Goal: Information Seeking & Learning: Learn about a topic

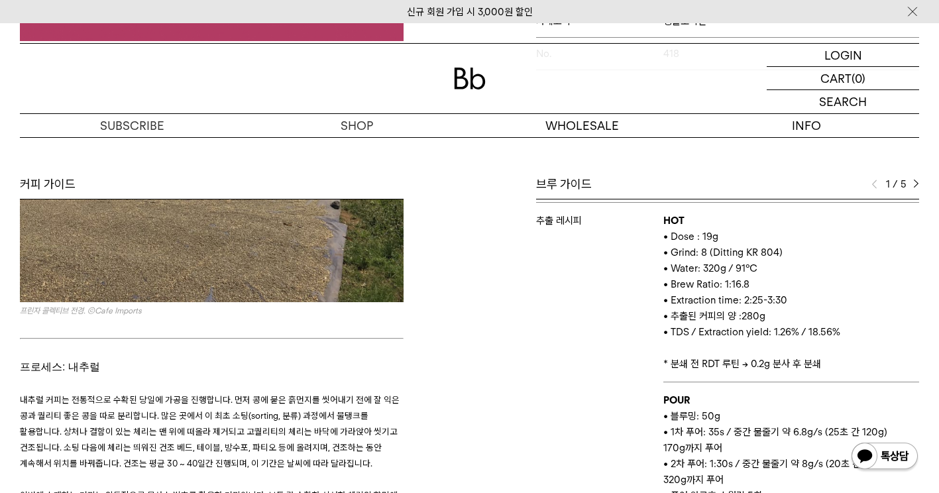
scroll to position [1326, 0]
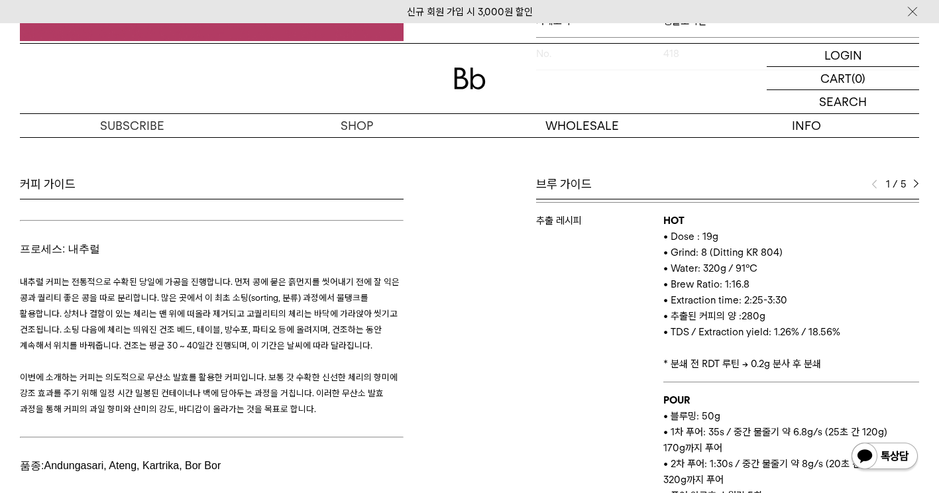
click at [334, 276] on span "내추럴 커피는 전통적으로 수확된 당일에 가공을 진행합니다. 먼저 콩에 묻은 흙먼지를 씻어내기 전에 잘 익은 콩과 퀄리티 좋은 콩을 따로 분리합…" at bounding box center [210, 313] width 380 height 74
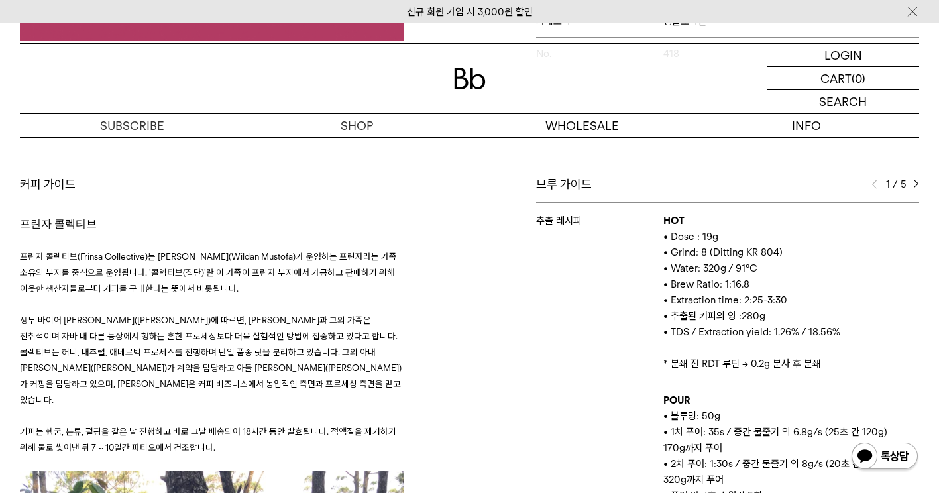
scroll to position [199, 0]
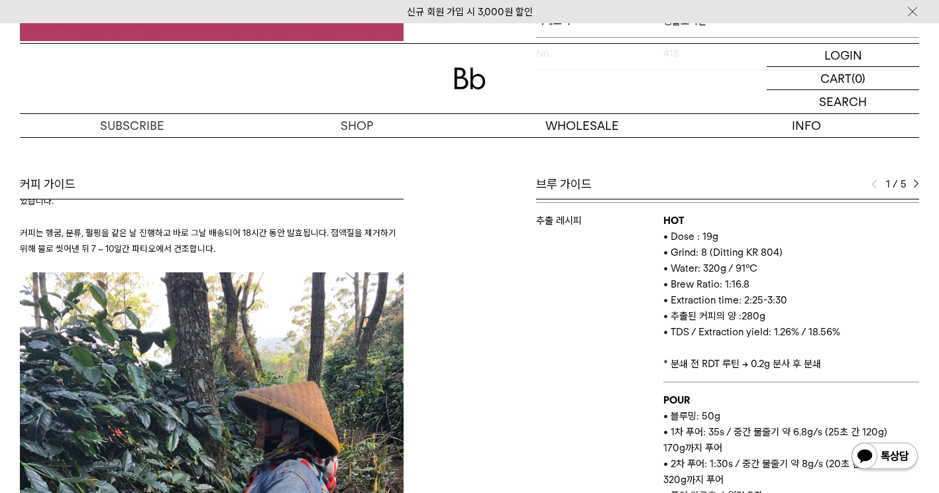
drag, startPoint x: 462, startPoint y: 310, endPoint x: 372, endPoint y: 310, distance: 90.2
click at [462, 310] on div "커피 가이드 프린자 콜렉티브 프린자 콜렉티브(Frinsa Collective)는 [PERSON_NAME](Wildan Mustofa)가 운영하…" at bounding box center [241, 371] width 457 height 390
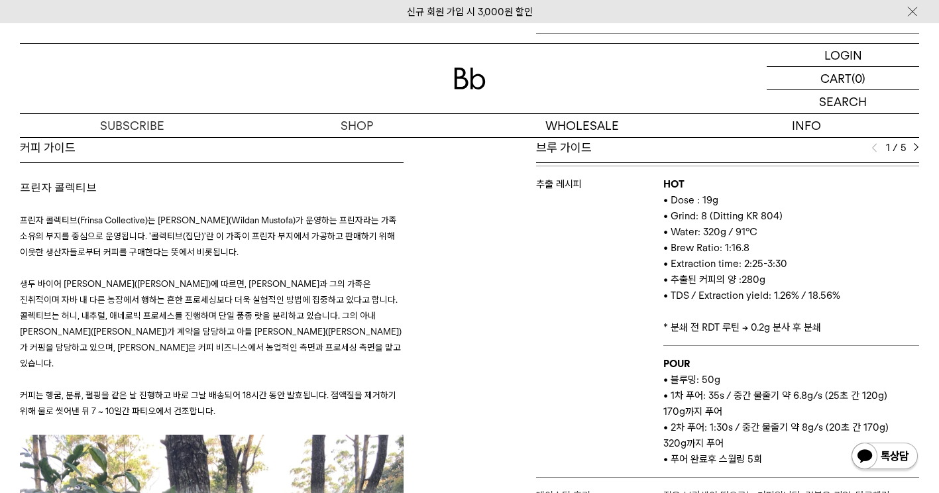
scroll to position [544, 0]
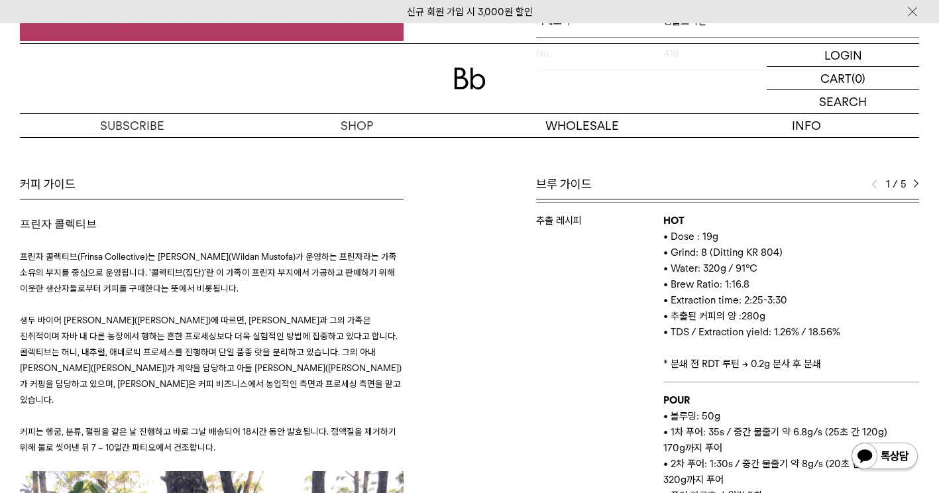
click at [432, 229] on div "커피 가이드 프린자 콜렉티브 프린자 콜렉티브(Frinsa Collective)는 윌단 무스토파(Wildan Mustofa)가 운영하는 프린자라…" at bounding box center [241, 371] width 457 height 390
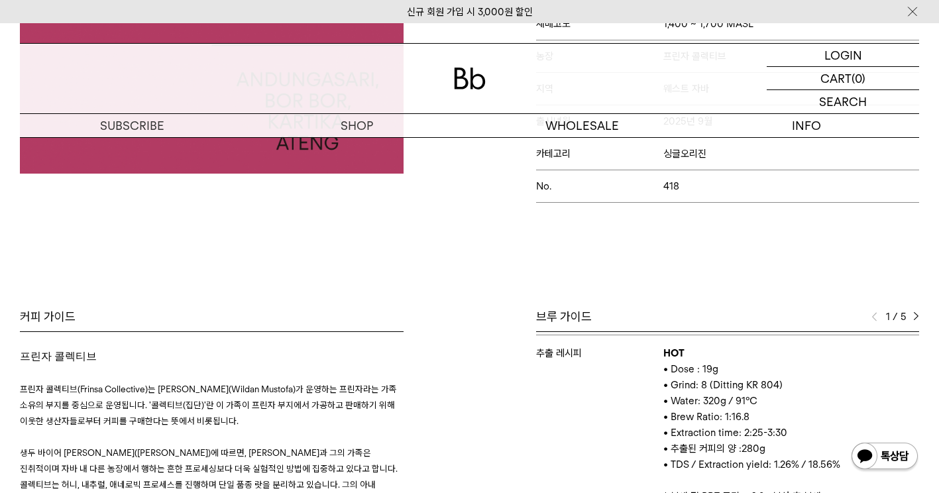
scroll to position [411, 0]
click at [542, 352] on td "추출 레시피" at bounding box center [600, 491] width 128 height 312
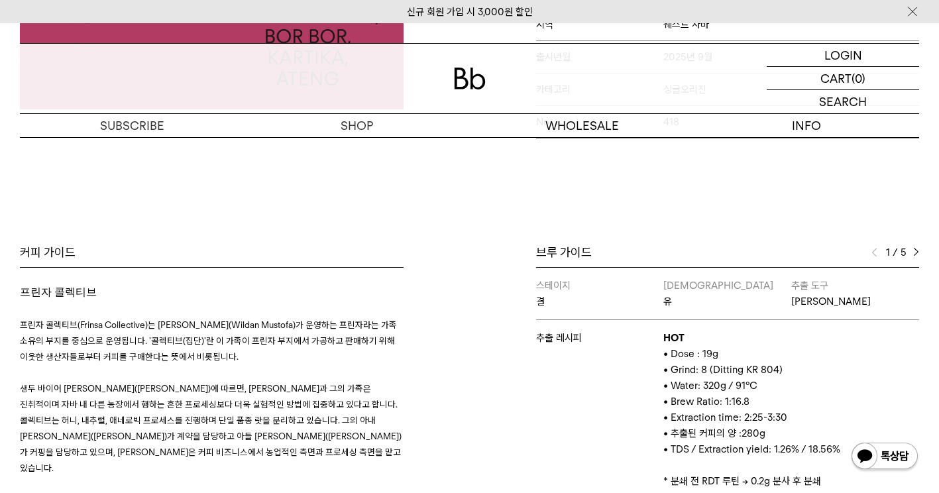
scroll to position [477, 0]
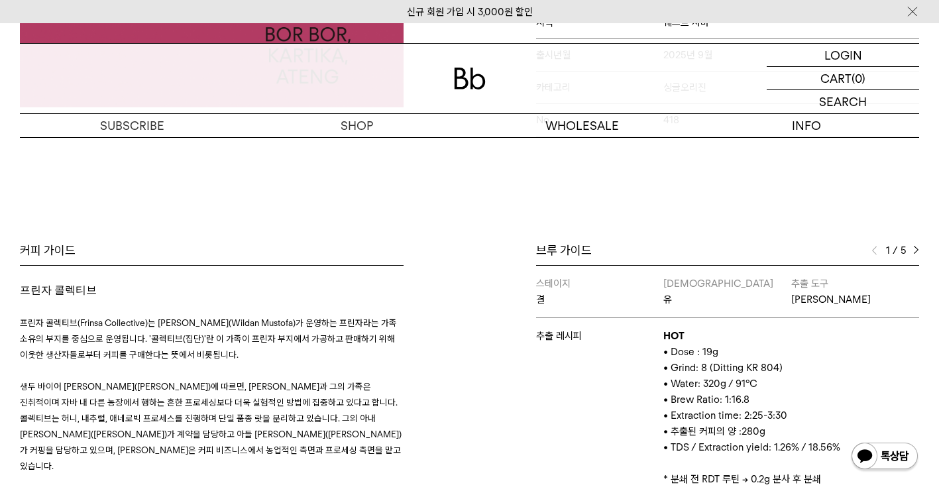
click at [916, 246] on img at bounding box center [917, 250] width 6 height 9
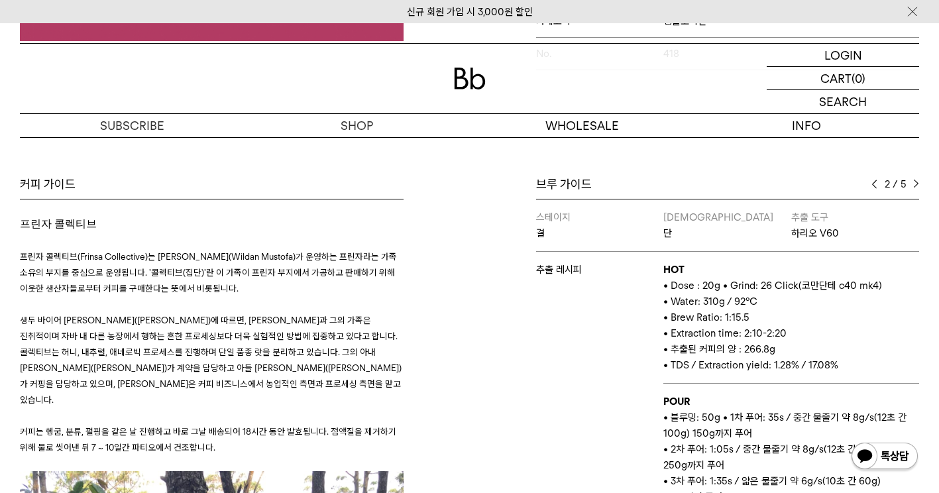
scroll to position [544, 0]
click at [917, 180] on img at bounding box center [917, 184] width 6 height 9
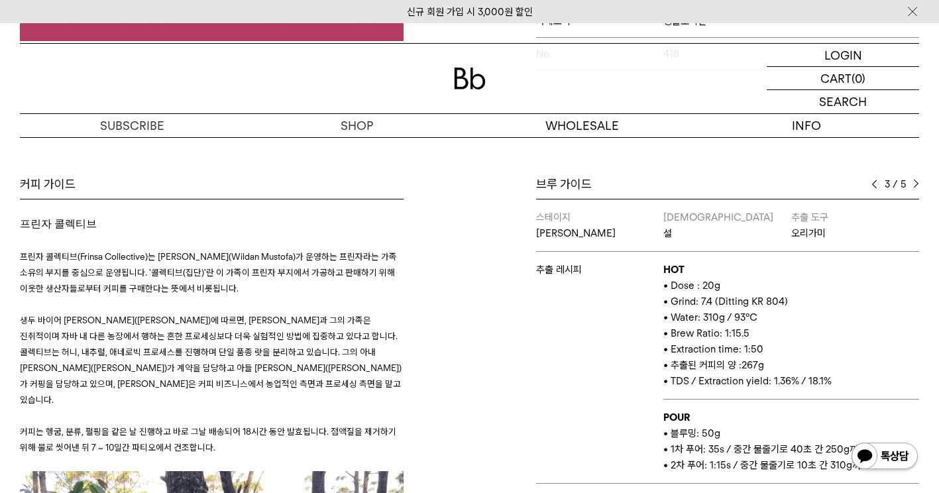
click at [878, 176] on div "3 / 5" at bounding box center [896, 184] width 48 height 16
click at [876, 180] on img at bounding box center [875, 184] width 6 height 9
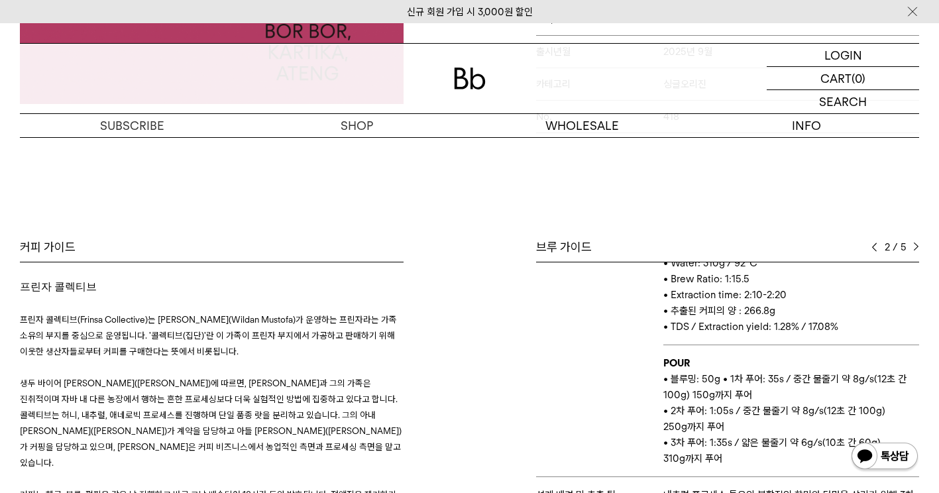
scroll to position [477, 0]
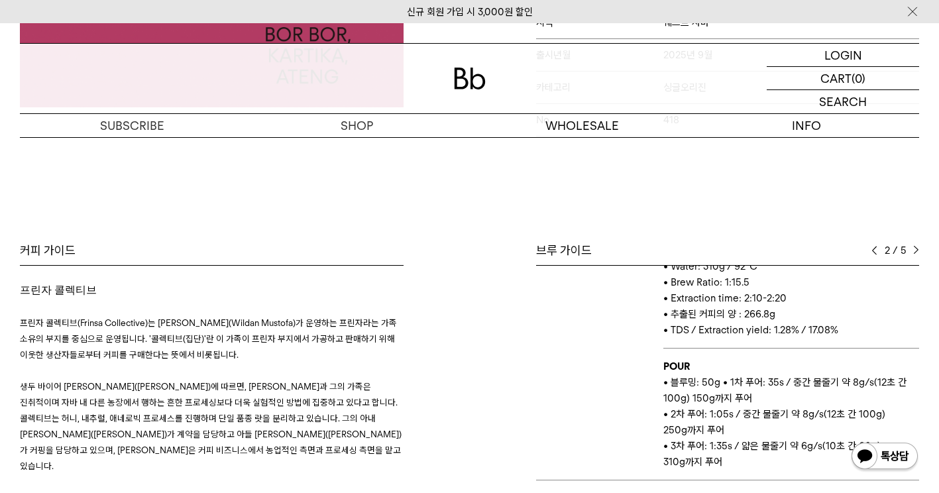
click at [915, 246] on img at bounding box center [917, 250] width 6 height 9
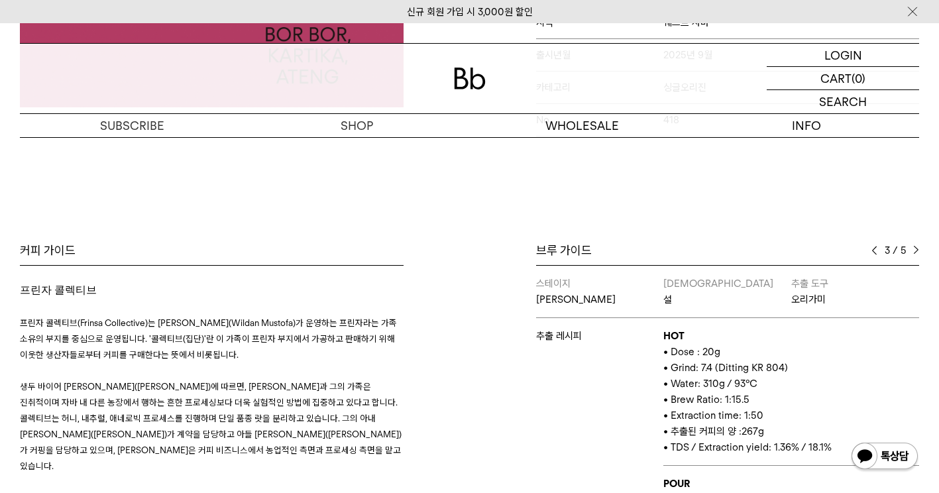
click at [918, 246] on img at bounding box center [917, 250] width 6 height 9
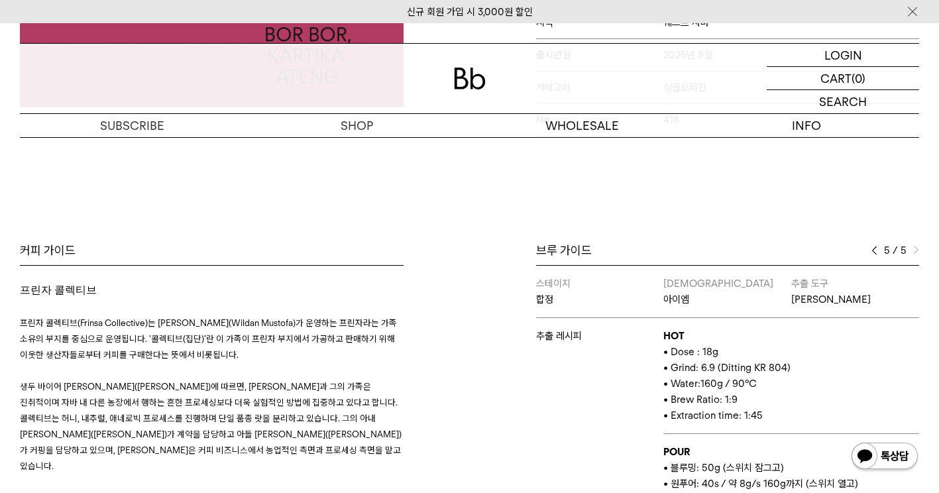
click at [682, 192] on div "Bb의 커피 ALL SEASONAL YEAR-ROUND AUCTION SERIES ARCHIVE 2023 2022 2021 2020 2019 …" at bounding box center [469, 211] width 939 height 975
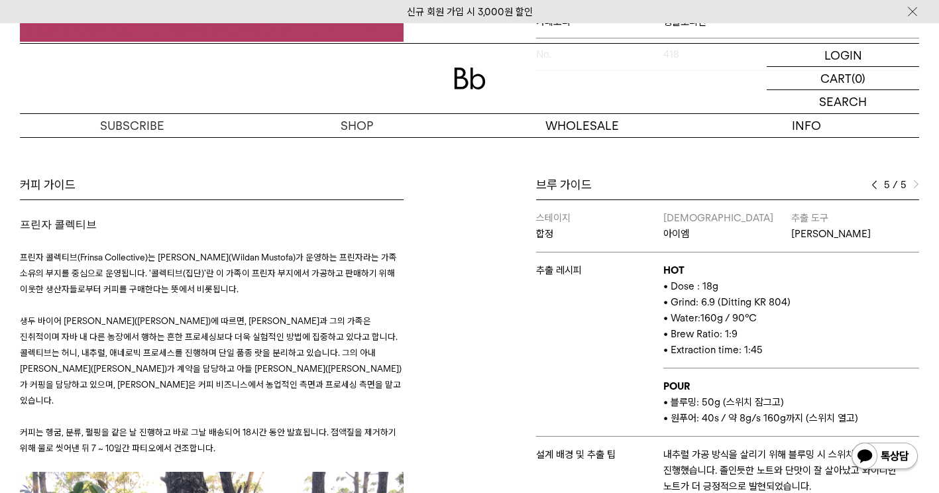
scroll to position [544, 0]
click at [876, 180] on img at bounding box center [875, 184] width 6 height 9
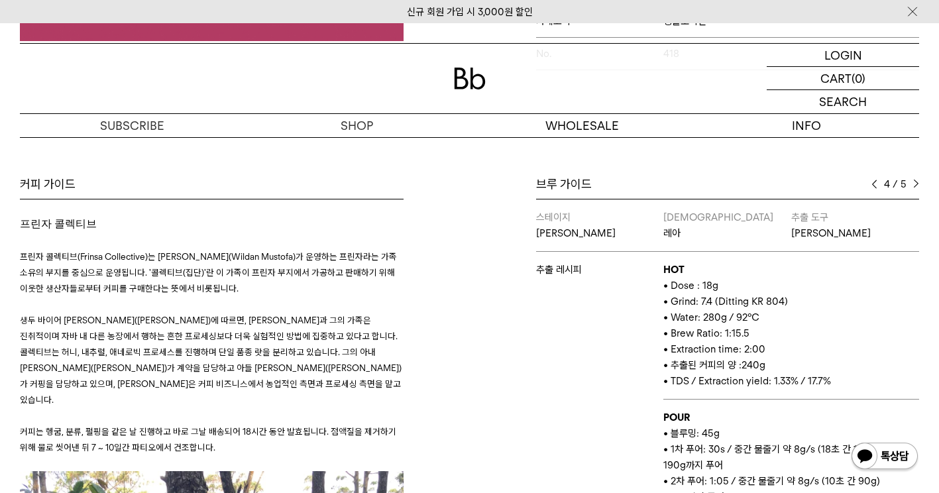
click at [876, 180] on img at bounding box center [875, 184] width 6 height 9
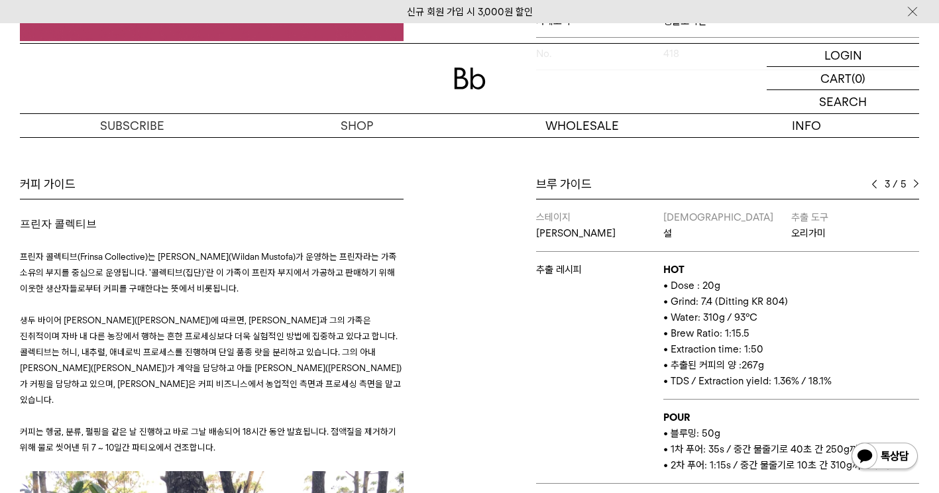
click at [919, 180] on img at bounding box center [917, 184] width 6 height 9
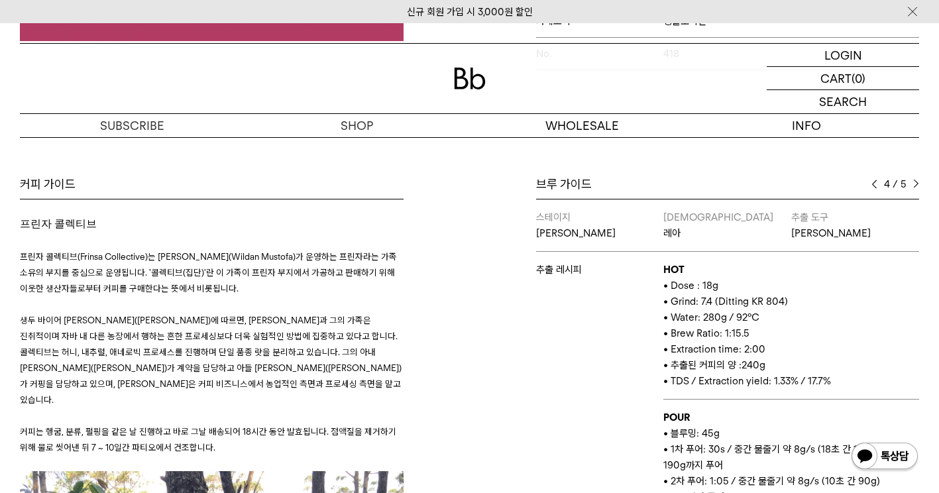
click at [871, 176] on div "브루 가이드" at bounding box center [728, 184] width 384 height 16
click at [876, 180] on img at bounding box center [875, 184] width 6 height 9
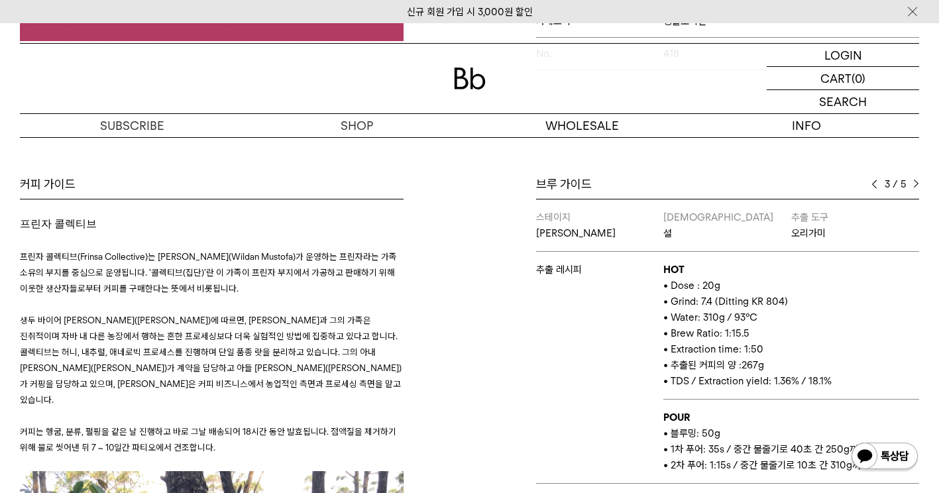
click at [918, 180] on img at bounding box center [917, 184] width 6 height 9
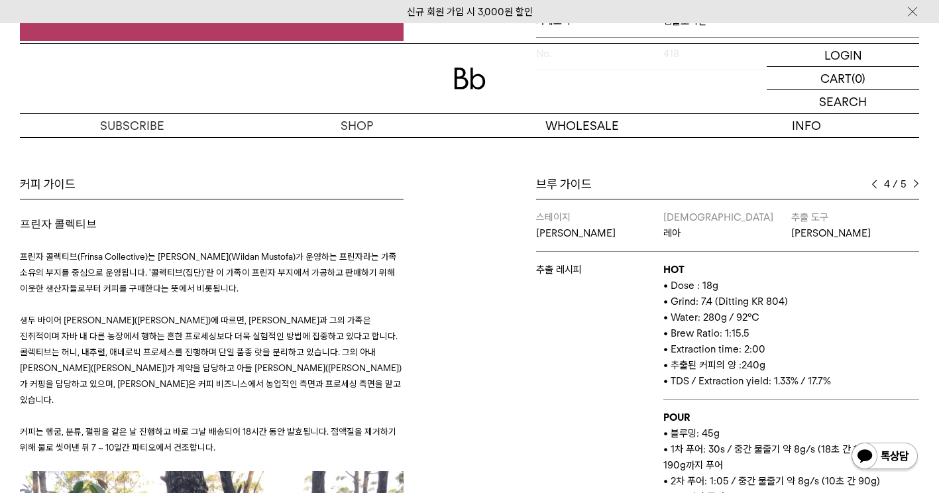
click at [874, 180] on img at bounding box center [875, 184] width 6 height 9
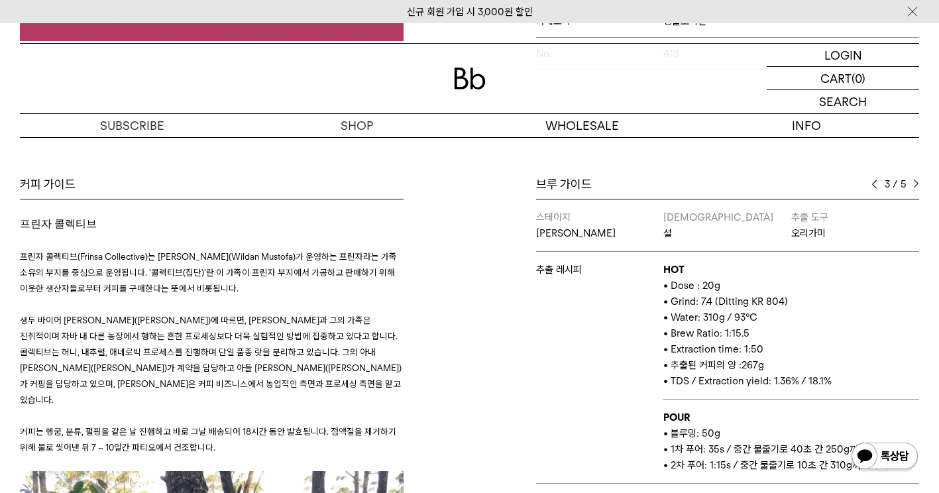
click at [915, 180] on img at bounding box center [917, 184] width 6 height 9
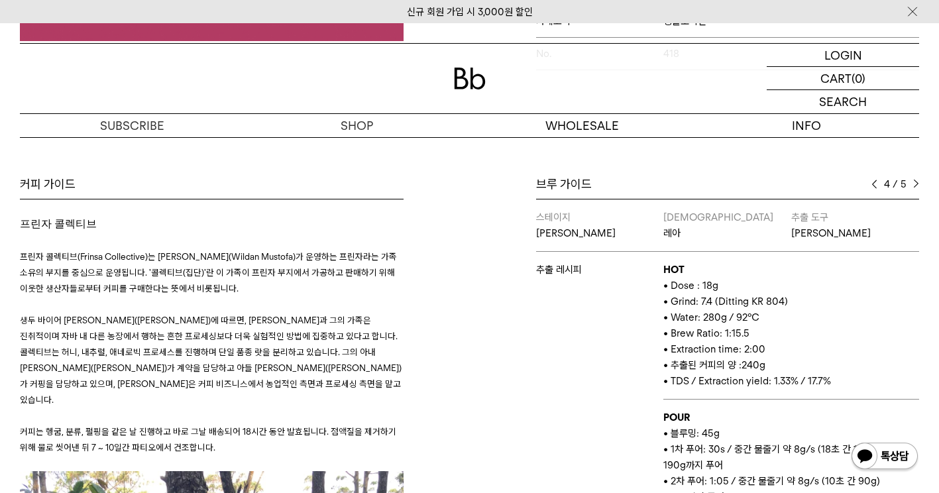
click at [874, 180] on img at bounding box center [875, 184] width 6 height 9
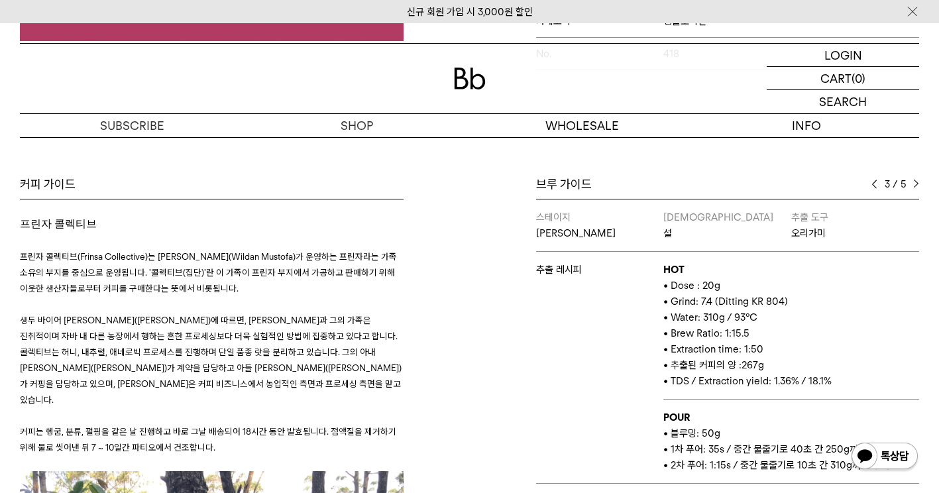
click at [915, 180] on img at bounding box center [917, 184] width 6 height 9
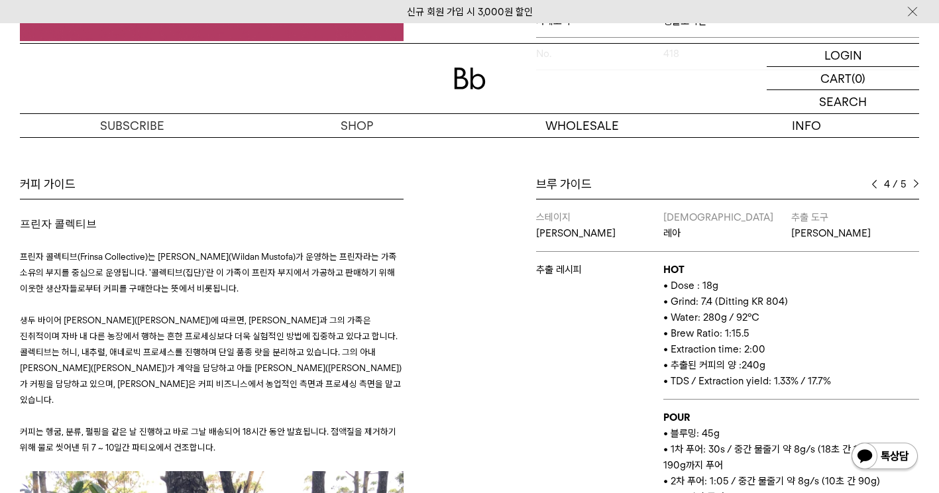
click at [915, 180] on img at bounding box center [917, 184] width 6 height 9
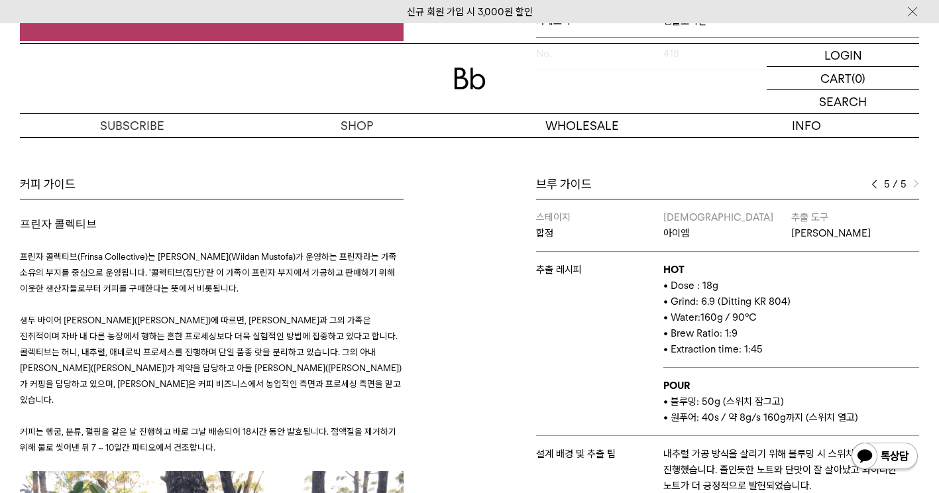
click at [874, 180] on img at bounding box center [875, 184] width 6 height 9
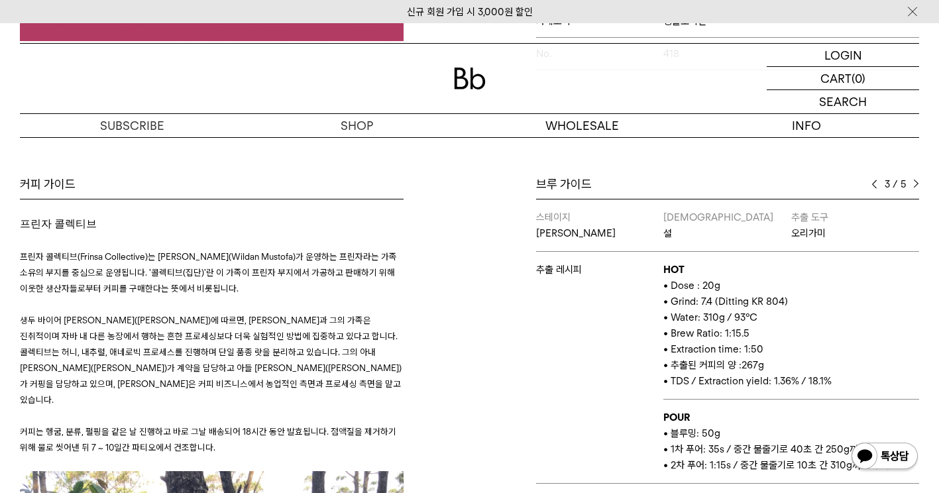
click at [874, 180] on img at bounding box center [875, 184] width 6 height 9
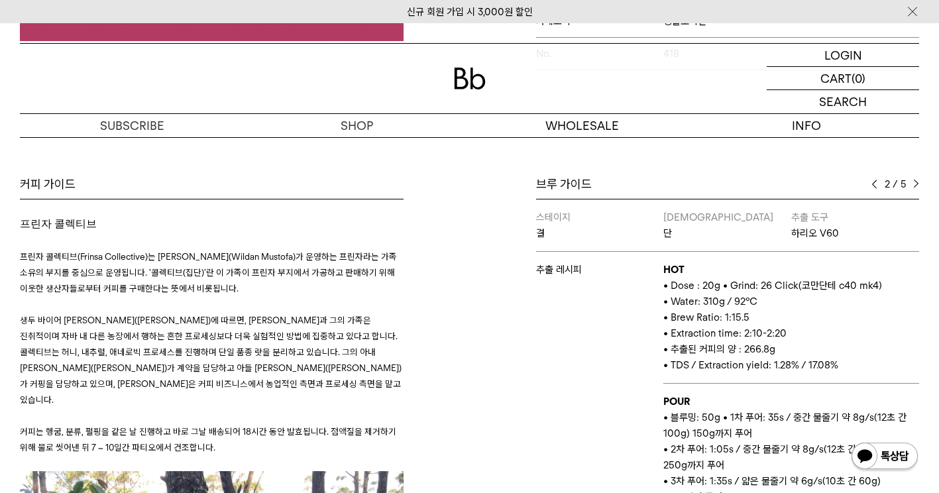
click at [874, 180] on img at bounding box center [875, 184] width 6 height 9
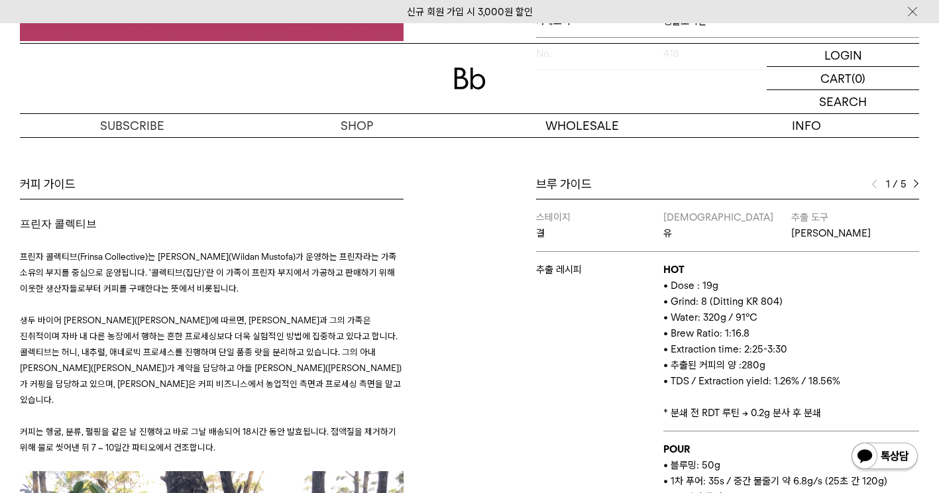
click at [495, 324] on div "브루 가이드 1 / 5 스테이지 결 바리스타 유 추출 도구 칼리타 웨이브 추출 레시피 HOT • Dose : 19g • Grind: 8 (Di…" at bounding box center [698, 371] width 457 height 390
click at [502, 286] on div "브루 가이드 1 / 5 스테이지 결 바리스타 유 추출 도구 칼리타 웨이브 추출 레시피 HOT • Dose : 19g • Grind: 8 (Di…" at bounding box center [698, 371] width 457 height 390
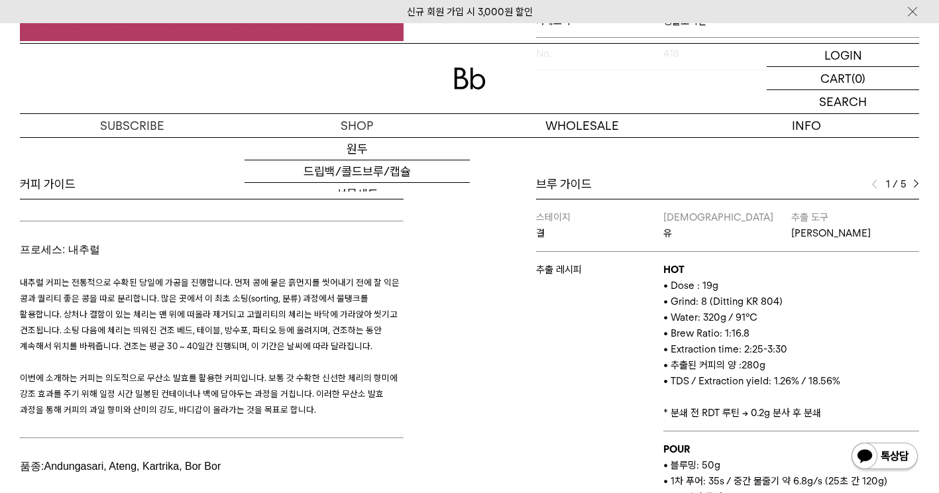
scroll to position [1326, 0]
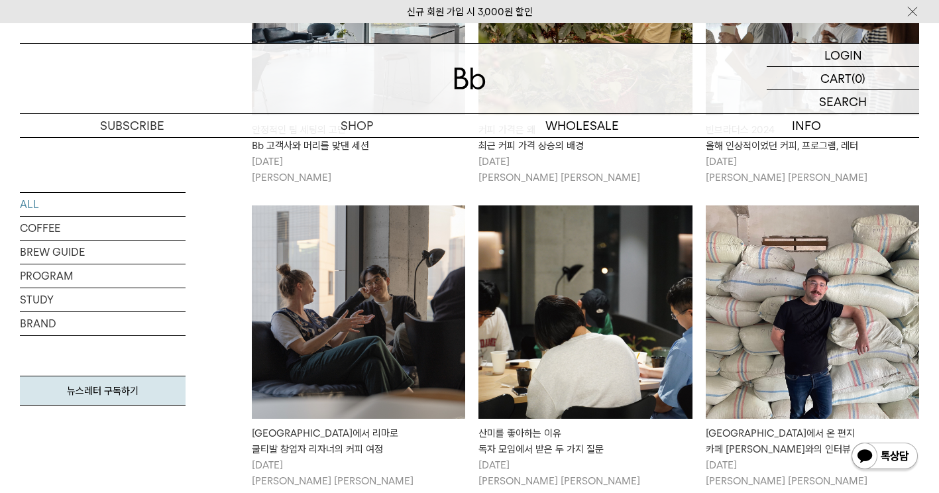
scroll to position [1392, 0]
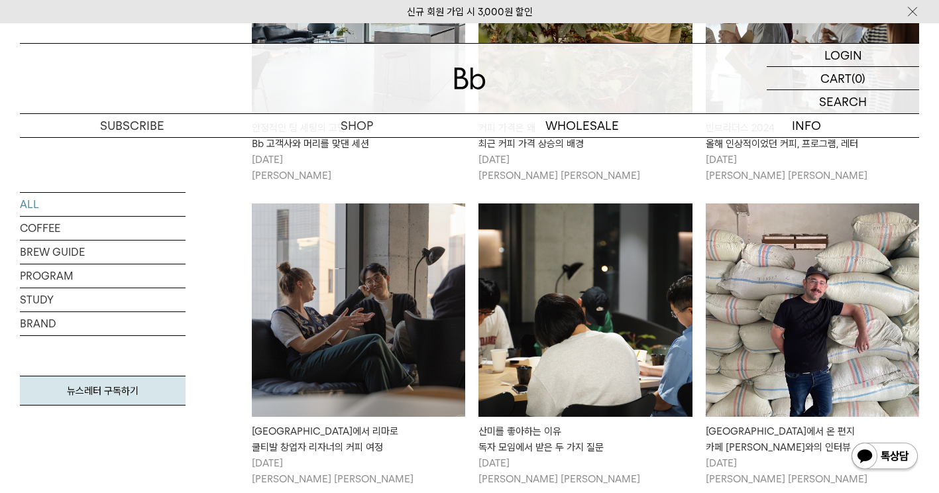
click at [822, 263] on img at bounding box center [812, 310] width 213 height 213
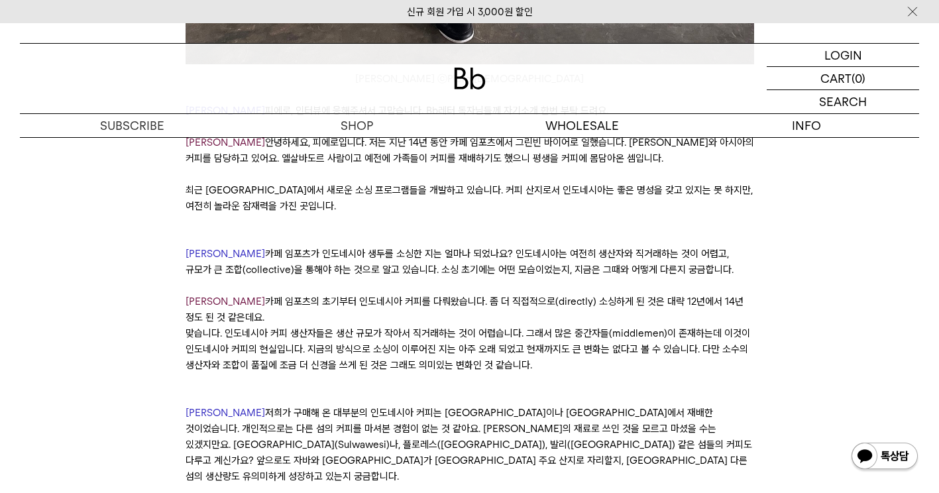
scroll to position [1326, 0]
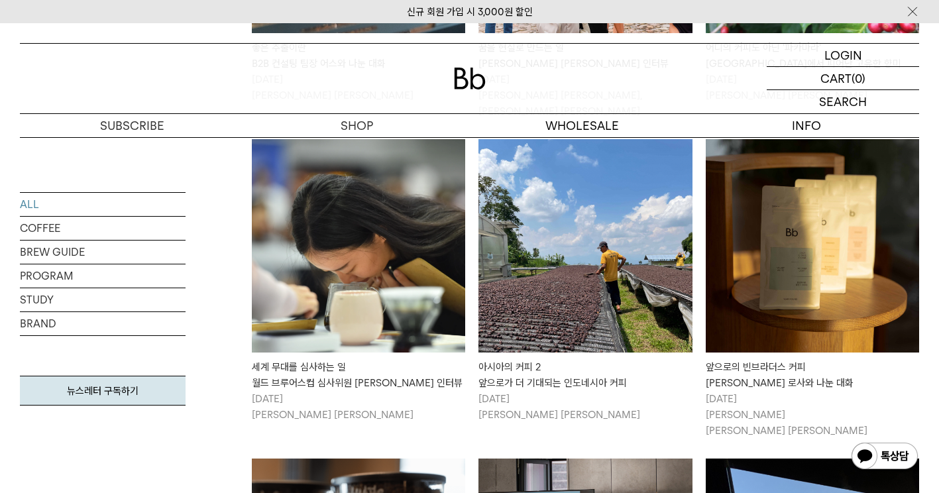
scroll to position [530, 0]
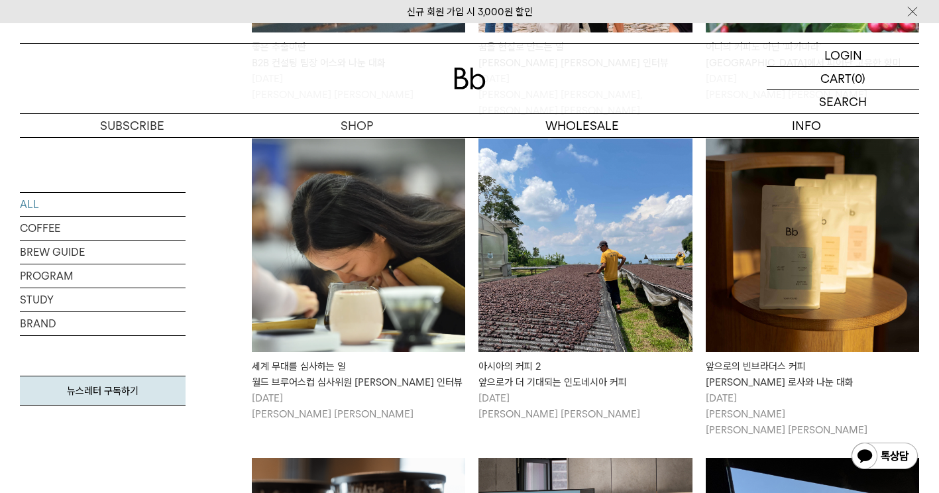
click at [610, 278] on img at bounding box center [585, 245] width 213 height 213
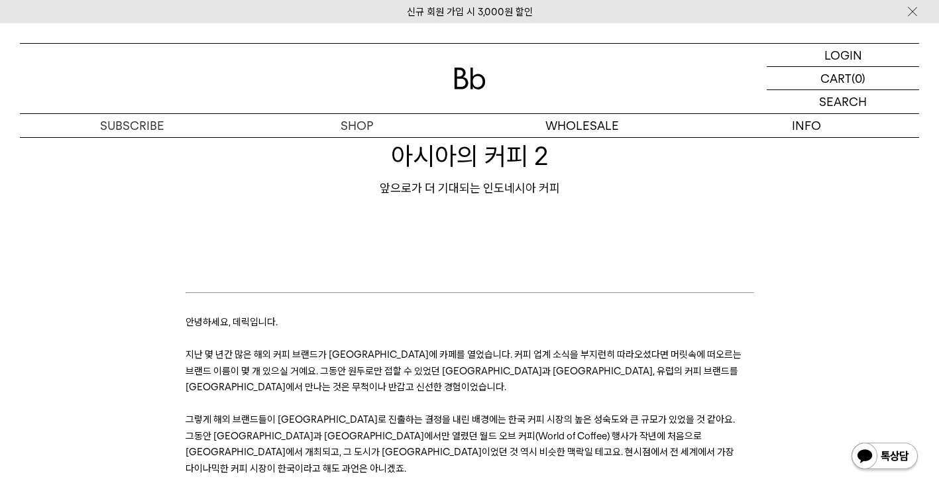
scroll to position [133, 0]
